Goal: Information Seeking & Learning: Learn about a topic

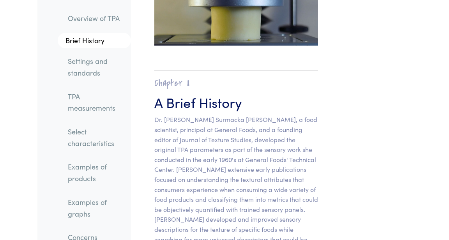
scroll to position [526, 0]
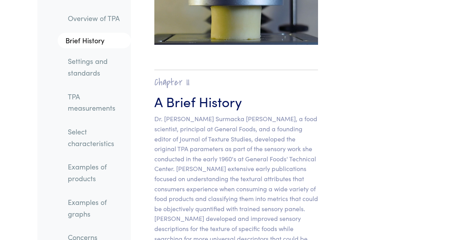
click at [51, 65] on li "Settings and standards" at bounding box center [90, 63] width 81 height 35
click at [78, 100] on link "TPA measurements" at bounding box center [96, 102] width 69 height 29
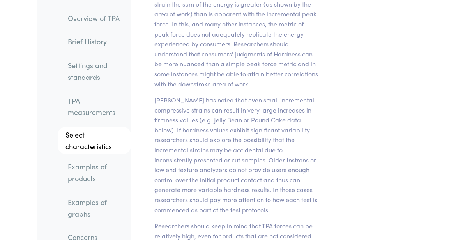
scroll to position [8263, 0]
click at [87, 181] on link "Examples of products" at bounding box center [96, 172] width 69 height 29
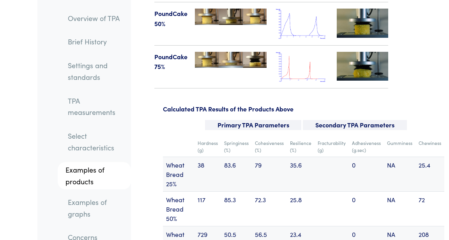
scroll to position [11386, 0]
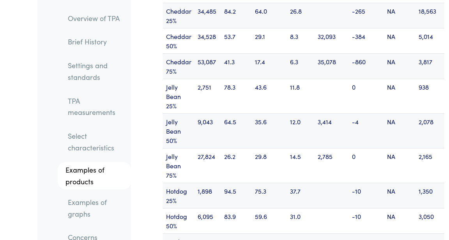
click at [76, 214] on link "Examples of graphs" at bounding box center [96, 207] width 69 height 29
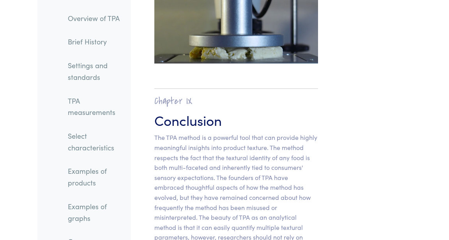
scroll to position [14868, 0]
